Goal: Information Seeking & Learning: Learn about a topic

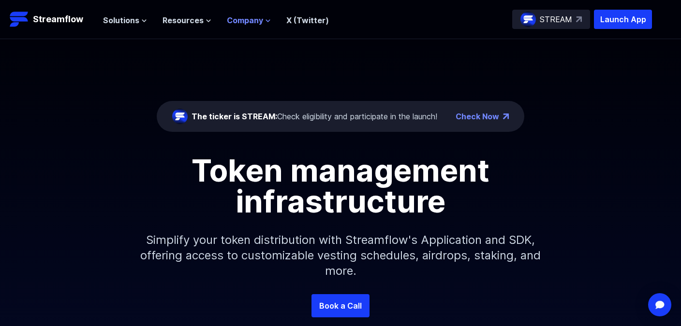
click at [265, 18] on icon at bounding box center [268, 21] width 6 height 6
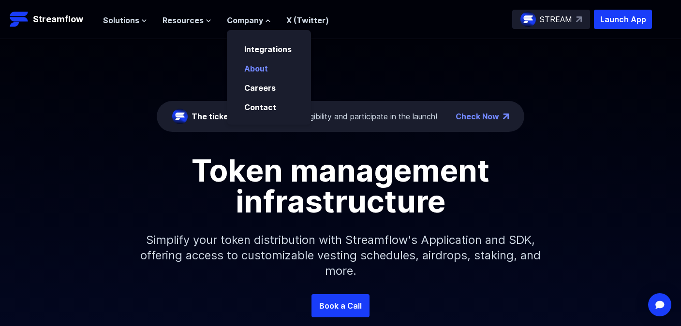
click at [259, 66] on link "About" at bounding box center [256, 69] width 24 height 10
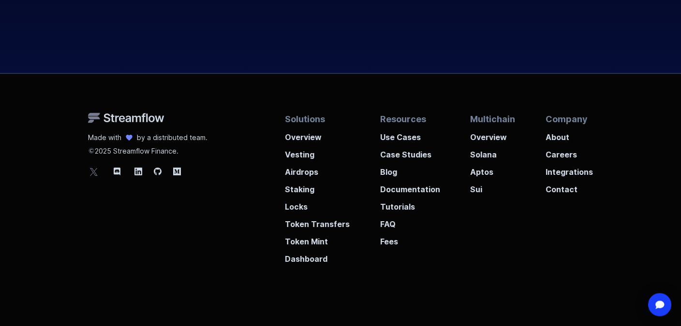
scroll to position [2086, 0]
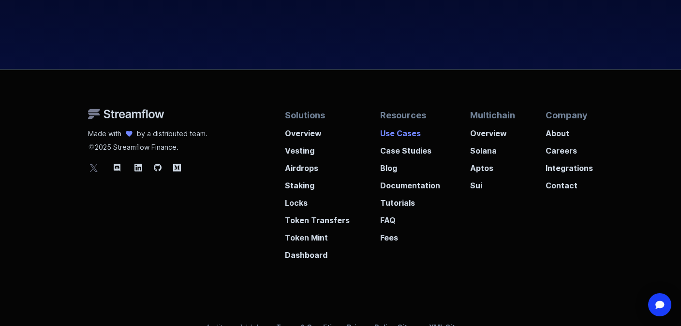
click at [413, 136] on p "Use Cases" at bounding box center [410, 130] width 60 height 17
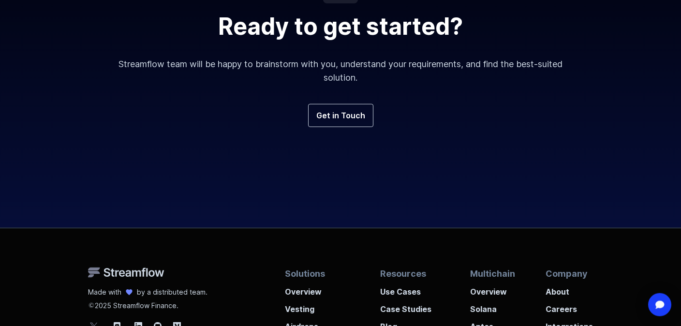
scroll to position [2535, 0]
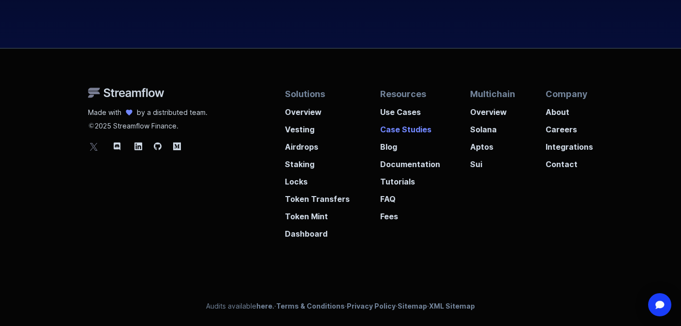
click at [399, 131] on p "Case Studies" at bounding box center [410, 126] width 60 height 17
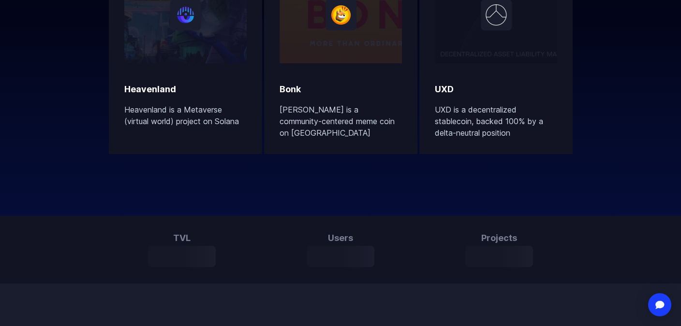
scroll to position [245, 0]
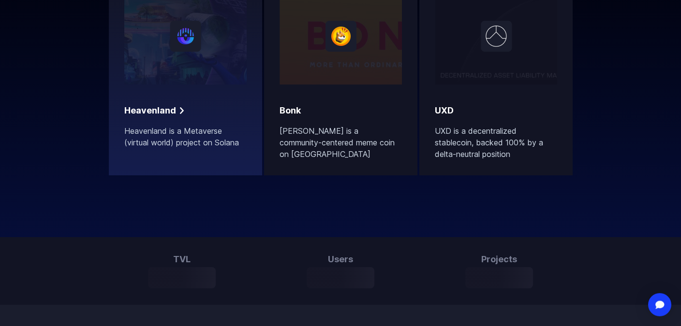
click at [163, 44] on div at bounding box center [185, 36] width 122 height 97
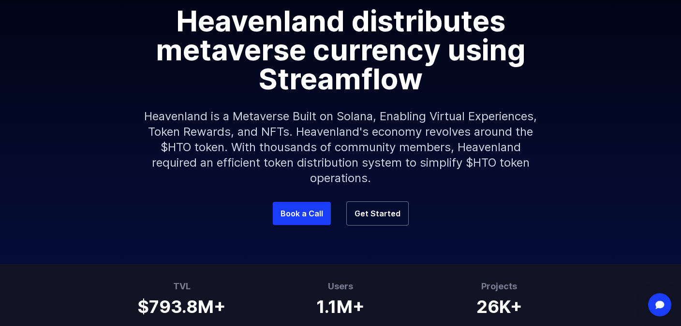
scroll to position [120, 0]
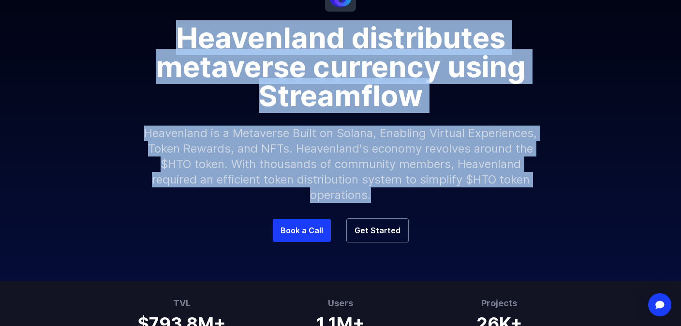
drag, startPoint x: 177, startPoint y: 38, endPoint x: 436, endPoint y: 190, distance: 300.3
click at [436, 190] on div "Heavenland distributes metaverse currency using Streamflow Heavenland is a Meta…" at bounding box center [340, 115] width 681 height 207
copy div "Heavenland distributes metaverse currency using Streamflow Heavenland is a Meta…"
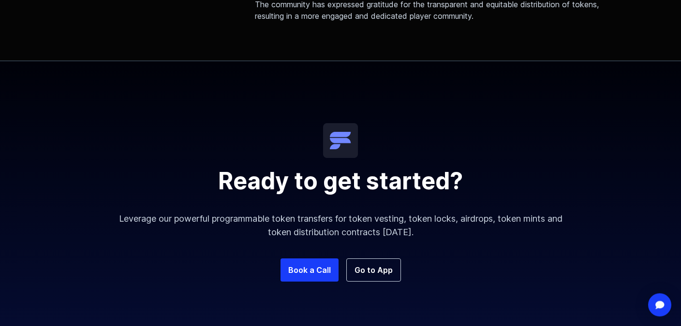
scroll to position [929, 0]
